Goal: Task Accomplishment & Management: Complete application form

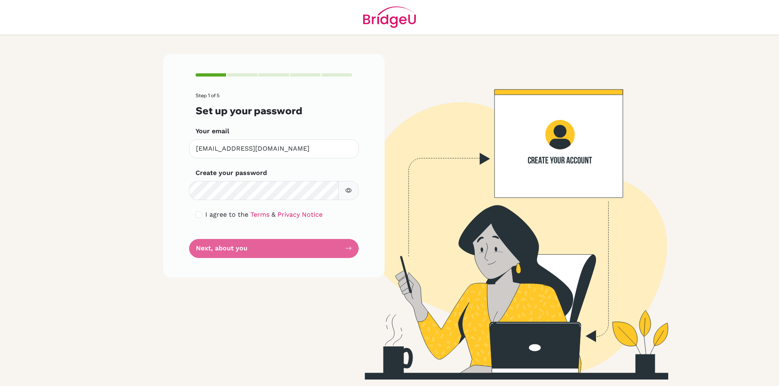
click at [258, 251] on form "Step 1 of 5 Set up your password Your email [EMAIL_ADDRESS][DOMAIN_NAME] Invali…" at bounding box center [273, 175] width 157 height 165
drag, startPoint x: 339, startPoint y: 252, endPoint x: 297, endPoint y: 226, distance: 48.6
click at [334, 252] on form "Step 1 of 5 Set up your password Your email [EMAIL_ADDRESS][DOMAIN_NAME] Invali…" at bounding box center [273, 175] width 157 height 165
click at [348, 188] on icon "button" at bounding box center [348, 190] width 6 height 6
click at [253, 216] on link "Terms" at bounding box center [259, 215] width 19 height 8
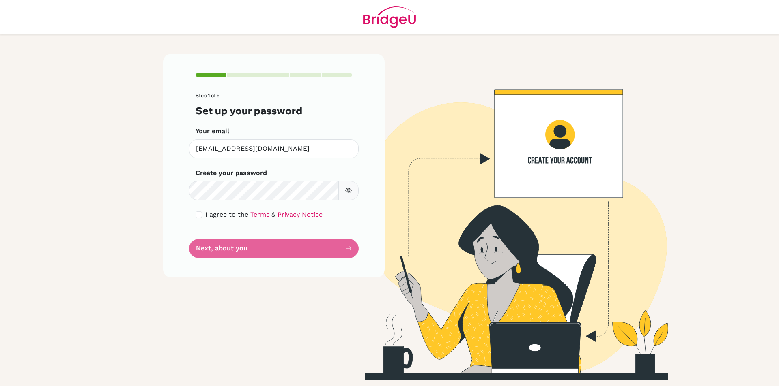
click at [191, 219] on div "Step 1 of 5 Set up your password Your email [EMAIL_ADDRESS][DOMAIN_NAME] Invali…" at bounding box center [273, 165] width 221 height 223
click at [193, 217] on div "Step 1 of 5 Set up your password Your email [EMAIL_ADDRESS][DOMAIN_NAME] Invali…" at bounding box center [273, 165] width 221 height 223
drag, startPoint x: 197, startPoint y: 217, endPoint x: 205, endPoint y: 217, distance: 8.1
click at [205, 217] on div "Step 1 of 5 Set up your password Your email [EMAIL_ADDRESS][DOMAIN_NAME] Invali…" at bounding box center [273, 165] width 221 height 223
click at [323, 218] on div "I agree to the Terms & Privacy Notice" at bounding box center [273, 215] width 157 height 10
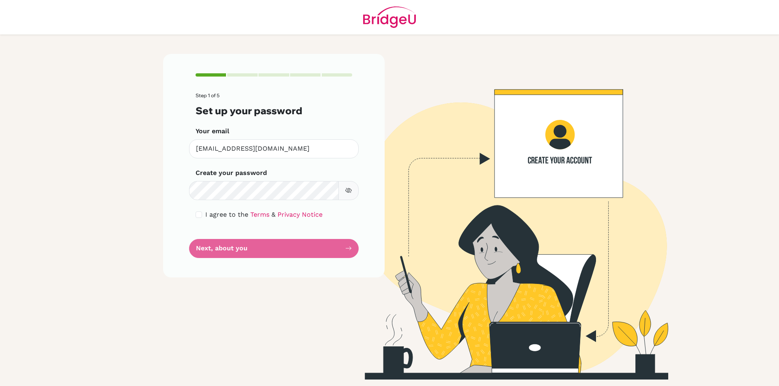
click at [308, 244] on form "Step 1 of 5 Set up your password Your email [EMAIL_ADDRESS][DOMAIN_NAME] Invali…" at bounding box center [273, 175] width 157 height 165
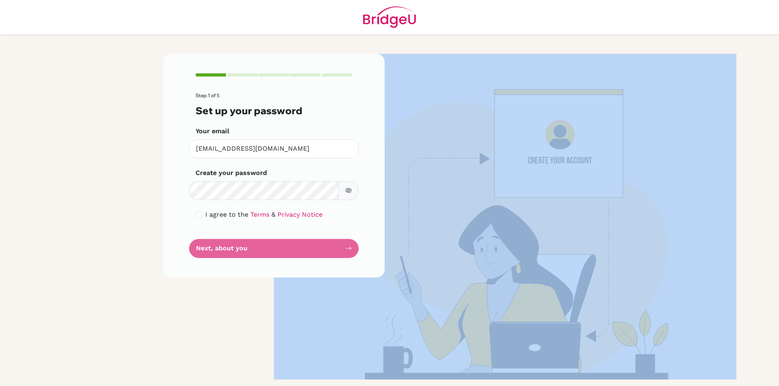
click at [308, 244] on form "Step 1 of 5 Set up your password Your email [EMAIL_ADDRESS][DOMAIN_NAME] Invali…" at bounding box center [273, 175] width 157 height 165
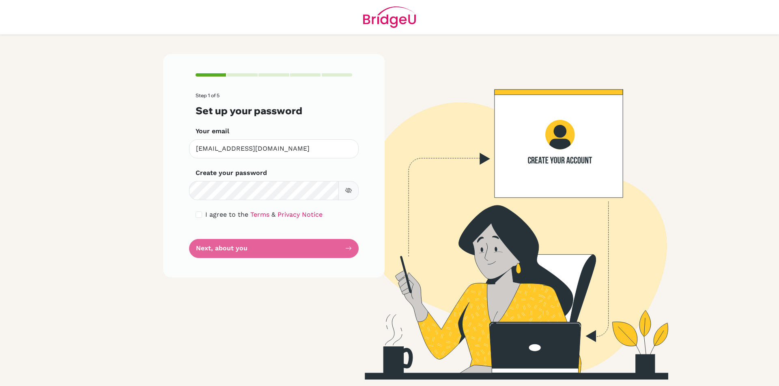
click at [180, 281] on div "Step 1 of 5 Set up your password Your email [EMAIL_ADDRESS][DOMAIN_NAME] Invali…" at bounding box center [273, 217] width 231 height 326
click at [353, 251] on div "Step 1 of 5 Set up your password Your email [EMAIL_ADDRESS][DOMAIN_NAME] Invali…" at bounding box center [273, 165] width 221 height 223
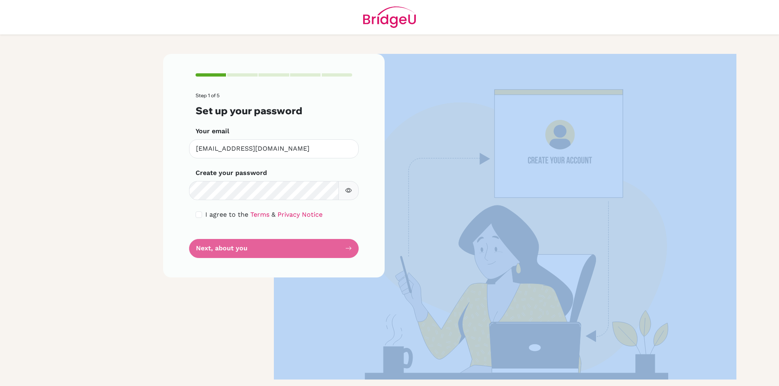
click at [353, 251] on div "Step 1 of 5 Set up your password Your email [EMAIL_ADDRESS][DOMAIN_NAME] Invali…" at bounding box center [273, 165] width 221 height 223
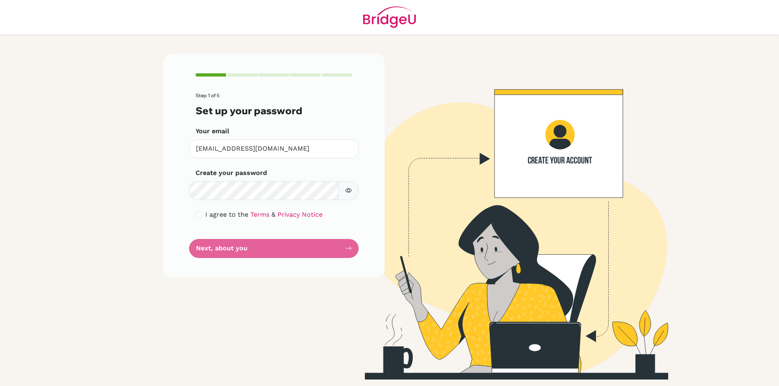
click at [343, 247] on form "Step 1 of 5 Set up your password Your email [EMAIL_ADDRESS][DOMAIN_NAME] Invali…" at bounding box center [273, 175] width 157 height 165
click at [301, 155] on input "[EMAIL_ADDRESS][DOMAIN_NAME]" at bounding box center [274, 149] width 170 height 19
click at [308, 151] on input "[EMAIL_ADDRESS][DOMAIN_NAME]" at bounding box center [274, 149] width 170 height 19
drag, startPoint x: 223, startPoint y: 91, endPoint x: 225, endPoint y: 102, distance: 11.1
click at [223, 91] on div "Step 1 of 5 Set up your password Your email [EMAIL_ADDRESS][DOMAIN_NAME] Invali…" at bounding box center [273, 165] width 221 height 223
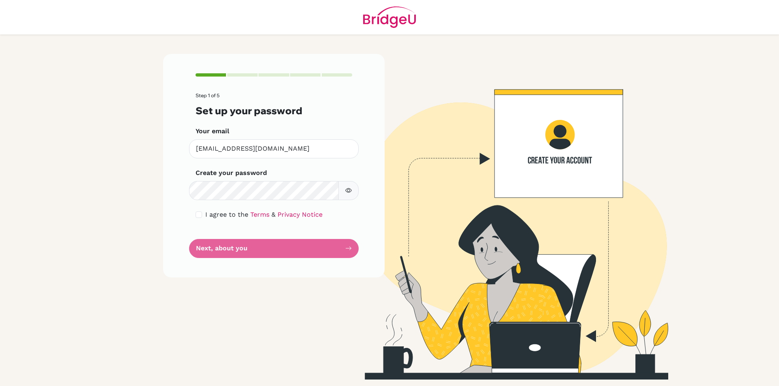
click at [215, 211] on span "I agree to the" at bounding box center [226, 215] width 43 height 8
click at [200, 213] on input "checkbox" at bounding box center [198, 215] width 6 height 6
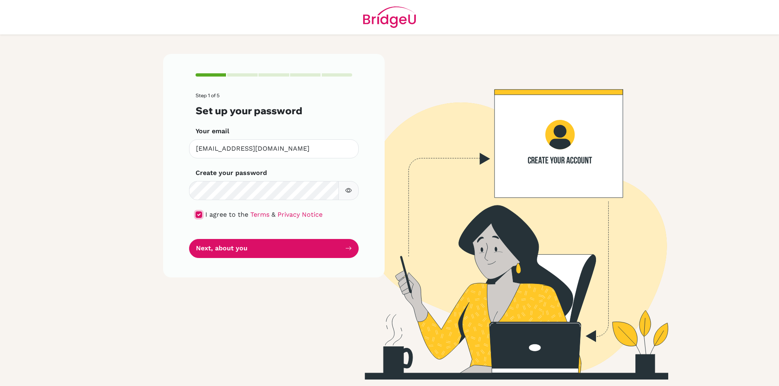
click at [200, 213] on input "checkbox" at bounding box center [198, 215] width 6 height 6
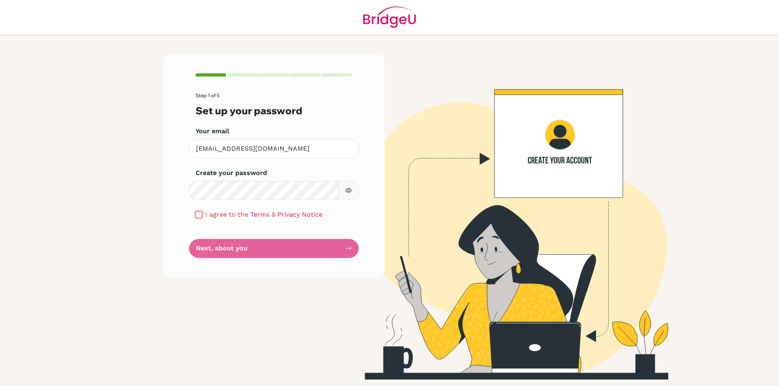
click at [200, 214] on input "checkbox" at bounding box center [198, 215] width 6 height 6
checkbox input "true"
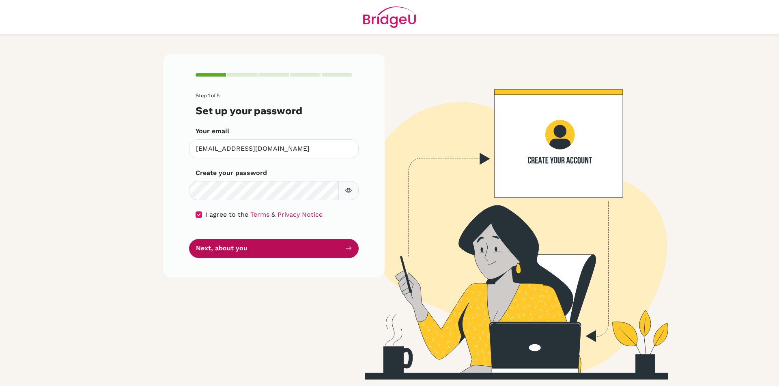
click at [206, 246] on button "Next, about you" at bounding box center [274, 248] width 170 height 19
